Goal: Information Seeking & Learning: Learn about a topic

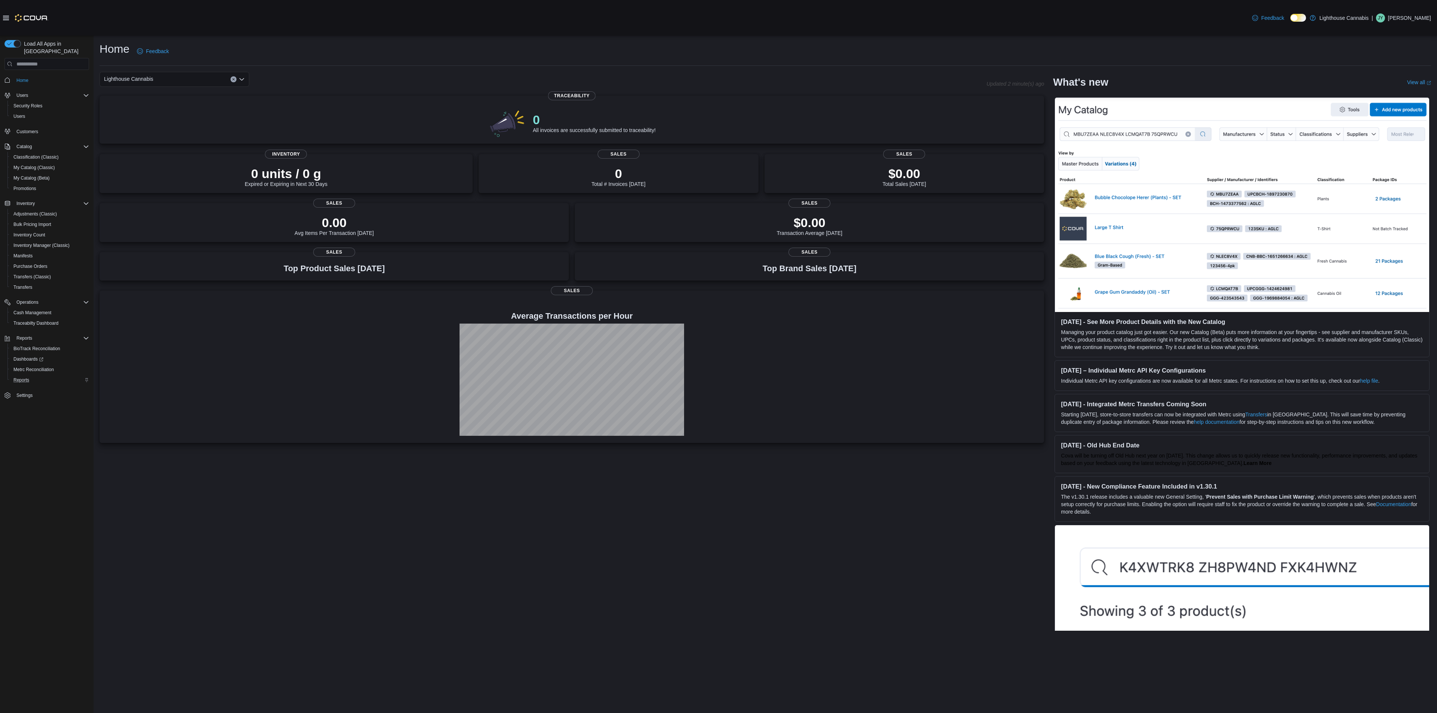
click at [36, 376] on div "Reports" at bounding box center [49, 380] width 79 height 9
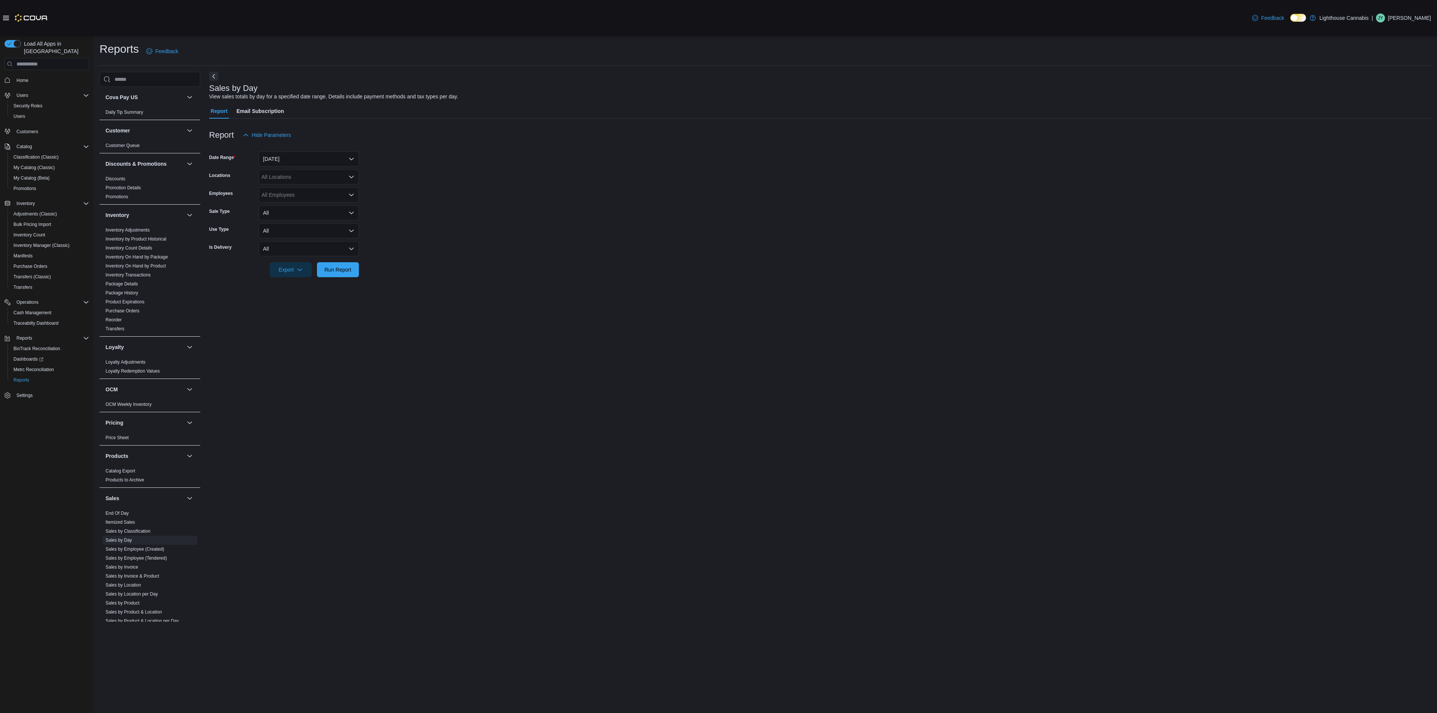
click at [461, 411] on div "Sales by Day View sales totals by day for a specified date range. Details inclu…" at bounding box center [820, 347] width 1222 height 550
click at [137, 228] on link "Inventory Adjustments" at bounding box center [128, 230] width 44 height 5
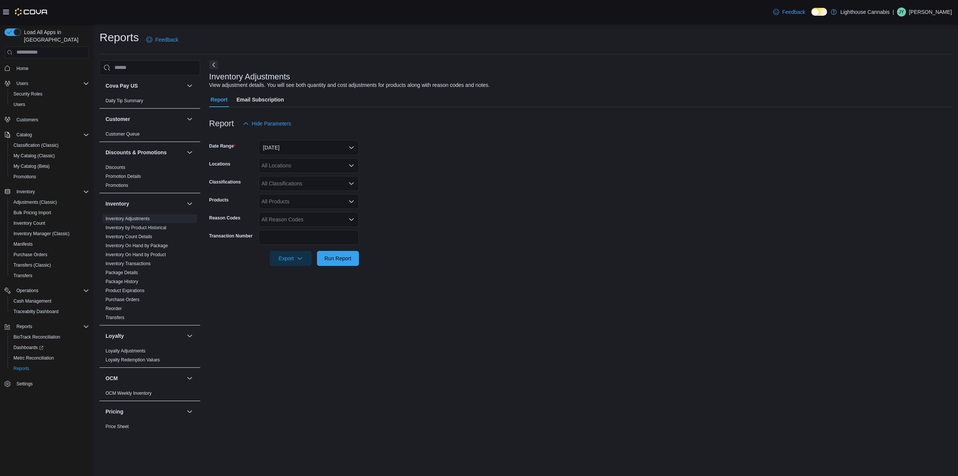
click at [309, 158] on div "All Locations" at bounding box center [309, 165] width 100 height 15
drag, startPoint x: 309, startPoint y: 150, endPoint x: 308, endPoint y: 154, distance: 4.4
click at [309, 150] on button "Yesterday" at bounding box center [309, 147] width 100 height 15
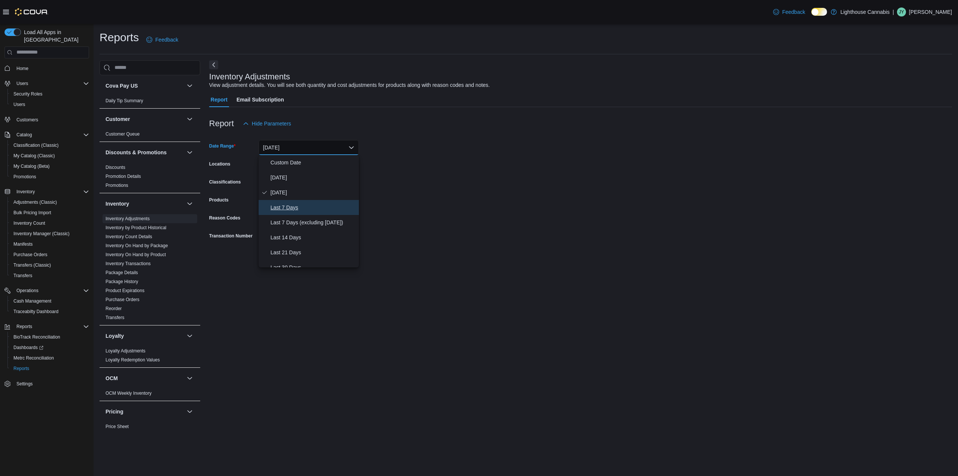
click at [308, 206] on span "Last 7 Days" at bounding box center [313, 207] width 85 height 9
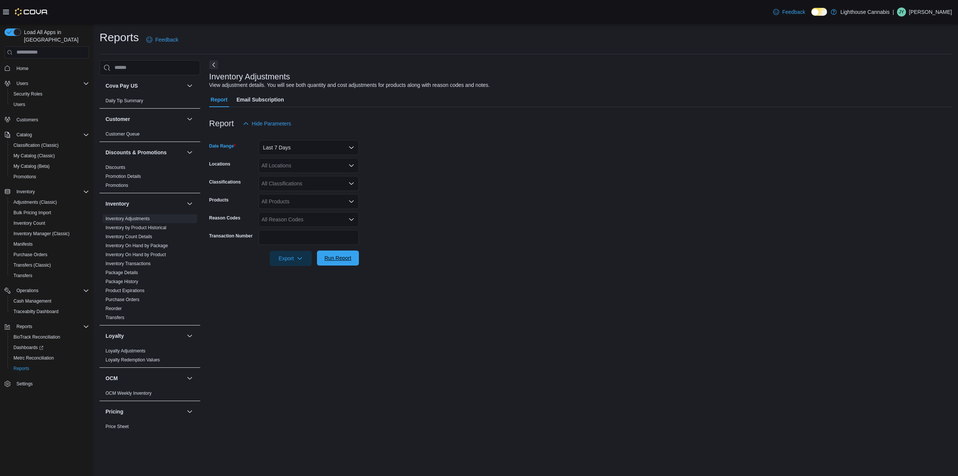
click at [345, 258] on span "Run Report" at bounding box center [337, 257] width 27 height 7
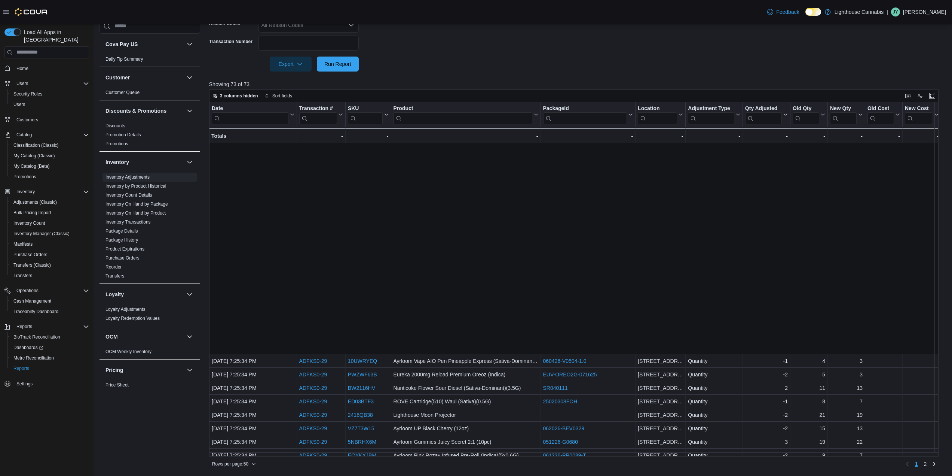
scroll to position [364, 0]
